Goal: Information Seeking & Learning: Learn about a topic

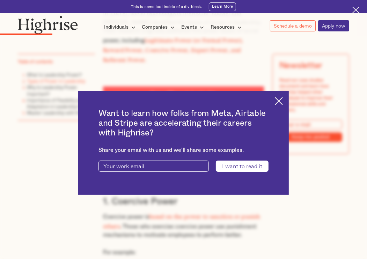
scroll to position [783, 0]
click at [282, 95] on div "Want to learn how folks from Meta, Airtable and Stripe are accelerating their c…" at bounding box center [183, 143] width 211 height 104
click at [281, 100] on img at bounding box center [279, 101] width 8 height 8
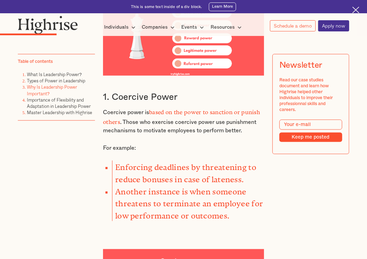
scroll to position [908, 0]
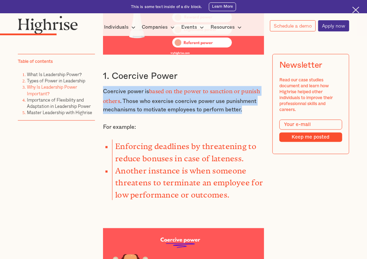
drag, startPoint x: 102, startPoint y: 73, endPoint x: 247, endPoint y: 88, distance: 146.1
click at [247, 88] on p "Coercive power is based on the power to sanction or punish others . Those who e…" at bounding box center [183, 100] width 161 height 28
copy p "Coercive power is based on the power to sanction or punish others . Those who e…"
click at [113, 67] on div "Types of Power in Leadership In [DATE], social psychologists [PERSON_NAME] and …" at bounding box center [183, 190] width 161 height 687
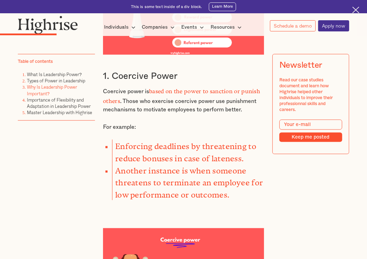
click at [105, 71] on h3 "1. Coercive Power" at bounding box center [183, 76] width 161 height 11
drag, startPoint x: 109, startPoint y: 57, endPoint x: 183, endPoint y: 60, distance: 73.8
click at [183, 71] on h3 "1. Coercive Power" at bounding box center [183, 76] width 161 height 11
copy h3 "Coercive Power"
click at [106, 89] on p "Coercive power is based on the power to sanction or punish others . Those who e…" at bounding box center [183, 100] width 161 height 28
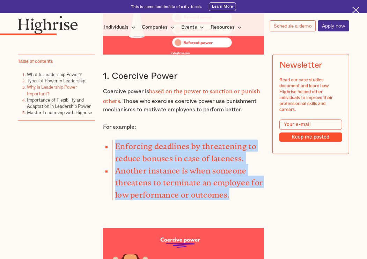
drag, startPoint x: 115, startPoint y: 126, endPoint x: 267, endPoint y: 167, distance: 157.8
copy ul "Enforcing deadlines by threatening to reduce bonuses in case of lateness. Anoth…"
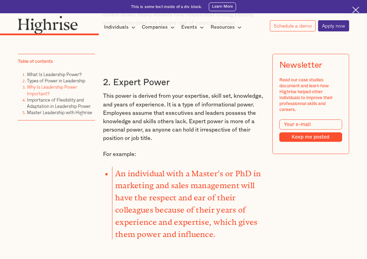
scroll to position [1397, 0]
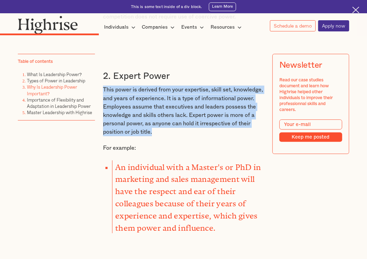
drag, startPoint x: 101, startPoint y: 68, endPoint x: 211, endPoint y: 110, distance: 117.9
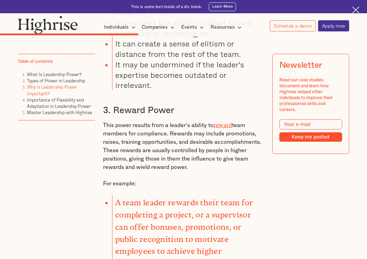
scroll to position [1886, 0]
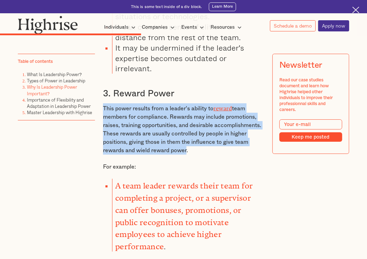
drag, startPoint x: 99, startPoint y: 73, endPoint x: 186, endPoint y: 117, distance: 97.3
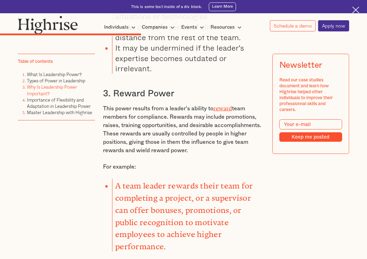
drag, startPoint x: 101, startPoint y: 70, endPoint x: 252, endPoint y: 114, distance: 156.8
copy p "This power results from a leader's ability to reward team members for complianc…"
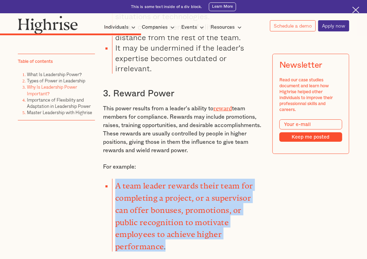
drag, startPoint x: 115, startPoint y: 151, endPoint x: 188, endPoint y: 201, distance: 88.7
click at [190, 202] on li "A team leader rewards their team for completing a project, or a supervisor can …" at bounding box center [188, 215] width 152 height 73
copy li "A team leader rewards their team for completing a project, or a supervisor can …"
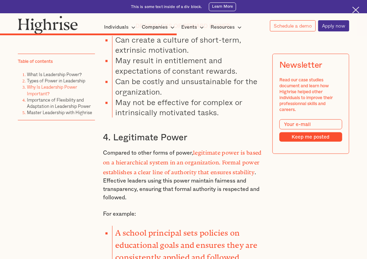
scroll to position [2293, 0]
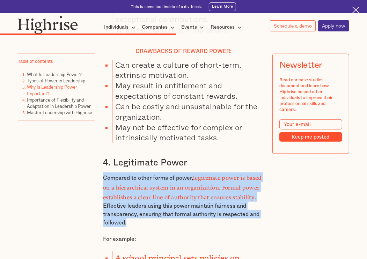
drag, startPoint x: 101, startPoint y: 138, endPoint x: 235, endPoint y: 177, distance: 139.2
click at [235, 180] on div "At the most basic level, power is the ability to influence others. This can be …" at bounding box center [184, 152] width 332 height 4120
copy p "Compared to other forms of power, legitimate power is based on a hierarchical s…"
click at [157, 185] on p "Compared to other forms of power, legitimate power is based on a hierarchical s…" at bounding box center [183, 200] width 161 height 55
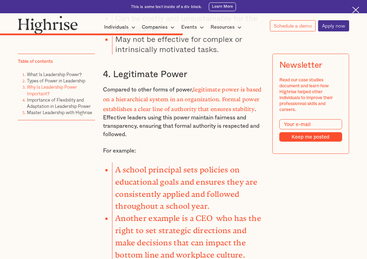
scroll to position [2398, 0]
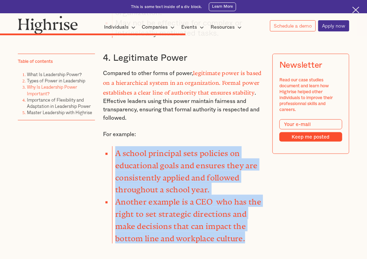
drag, startPoint x: 112, startPoint y: 110, endPoint x: 260, endPoint y: 189, distance: 167.2
click at [260, 189] on ul "A school principal sets policies on educational goals and ensures they are cons…" at bounding box center [180, 194] width 168 height 97
click at [257, 195] on li "Another example is a CEO who has the right to set strategic directions and make…" at bounding box center [188, 219] width 152 height 49
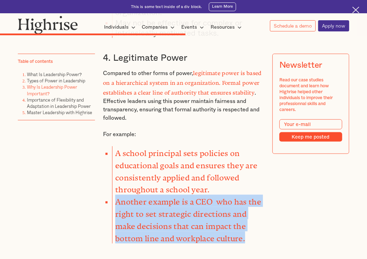
drag, startPoint x: 127, startPoint y: 152, endPoint x: 256, endPoint y: 181, distance: 132.6
click at [256, 181] on ul "A school principal sets policies on educational goals and ensures they are cons…" at bounding box center [180, 194] width 168 height 97
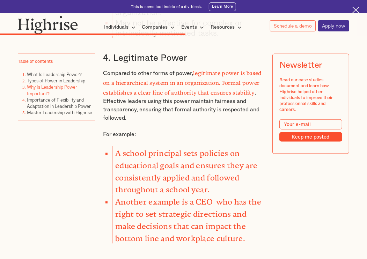
drag, startPoint x: 142, startPoint y: 144, endPoint x: 98, endPoint y: 135, distance: 45.0
click at [141, 149] on strong "A school principal sets policies on educational goals and ensures they are cons…" at bounding box center [186, 170] width 142 height 42
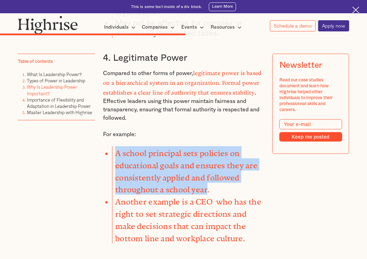
drag, startPoint x: 112, startPoint y: 110, endPoint x: 207, endPoint y: 142, distance: 99.8
click at [207, 146] on li "A school principal sets policies on educational goals and ensures they are cons…" at bounding box center [188, 170] width 152 height 49
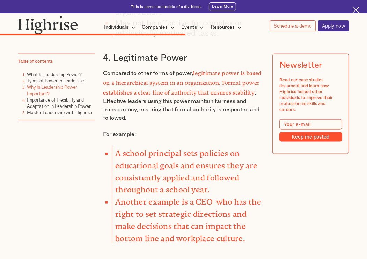
drag, startPoint x: 210, startPoint y: 143, endPoint x: 154, endPoint y: 133, distance: 57.1
click at [154, 149] on strong "A school principal sets policies on educational goals and ensures they are cons…" at bounding box center [186, 170] width 142 height 42
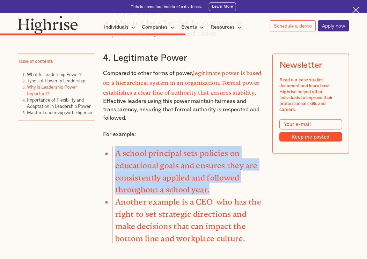
drag, startPoint x: 112, startPoint y: 111, endPoint x: 235, endPoint y: 139, distance: 126.5
click at [235, 146] on li "A school principal sets policies on educational goals and ensures they are cons…" at bounding box center [188, 170] width 152 height 49
copy strong "A school principal sets policies on educational goals and ensures they are cons…"
click at [256, 146] on li "A school principal sets policies on educational goals and ensures they are cons…" at bounding box center [188, 170] width 152 height 49
